Goal: Information Seeking & Learning: Find specific fact

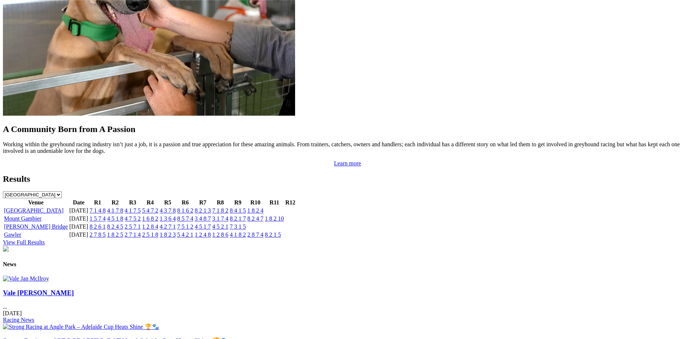
scroll to position [628, 0]
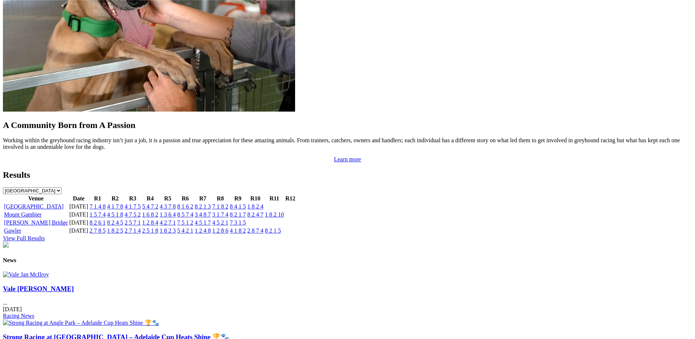
click at [45, 235] on link "View Full Results" at bounding box center [24, 238] width 42 height 6
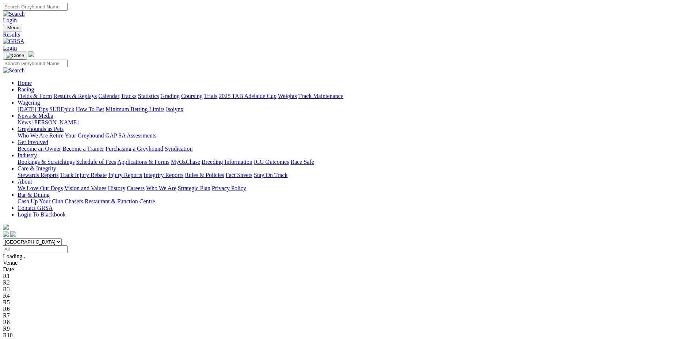
click at [68, 245] on input "Select date" at bounding box center [35, 249] width 65 height 8
type input "[DATE]"
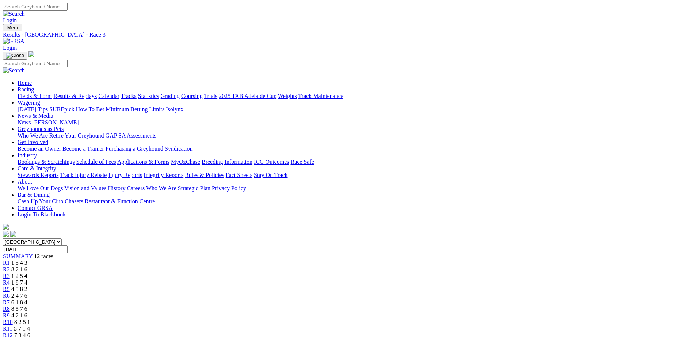
click at [10, 279] on span "R4" at bounding box center [6, 282] width 7 height 6
click at [10, 286] on span "R5" at bounding box center [6, 289] width 7 height 6
click at [10, 292] on span "R6" at bounding box center [6, 295] width 7 height 6
click at [10, 299] on span "R7" at bounding box center [6, 302] width 7 height 6
click at [10, 305] on span "R8" at bounding box center [6, 308] width 7 height 6
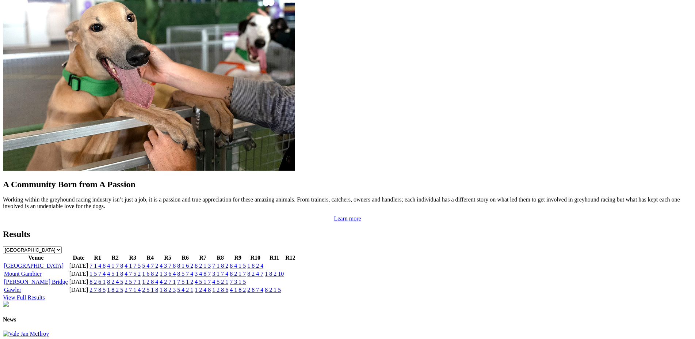
scroll to position [571, 0]
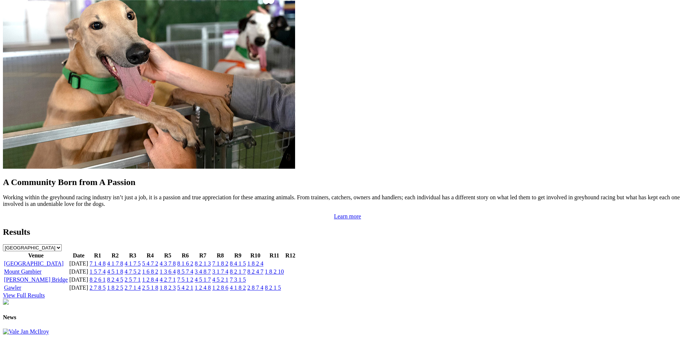
drag, startPoint x: 288, startPoint y: 250, endPoint x: 313, endPoint y: 247, distance: 25.7
click at [45, 292] on link "View Full Results" at bounding box center [24, 295] width 42 height 6
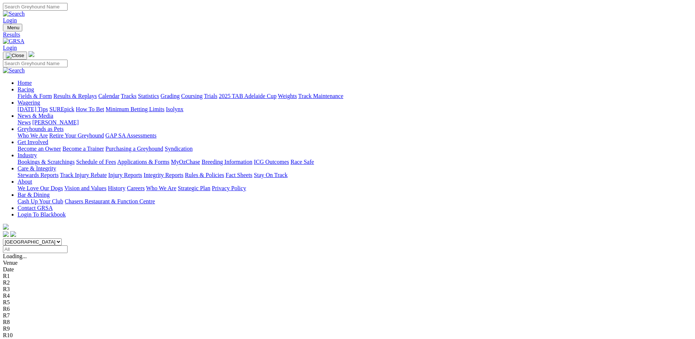
click at [68, 245] on input "Select date" at bounding box center [35, 249] width 65 height 8
type input "[DATE]"
click at [368, 319] on div "R8" at bounding box center [347, 322] width 689 height 7
